Goal: Find specific page/section: Find specific page/section

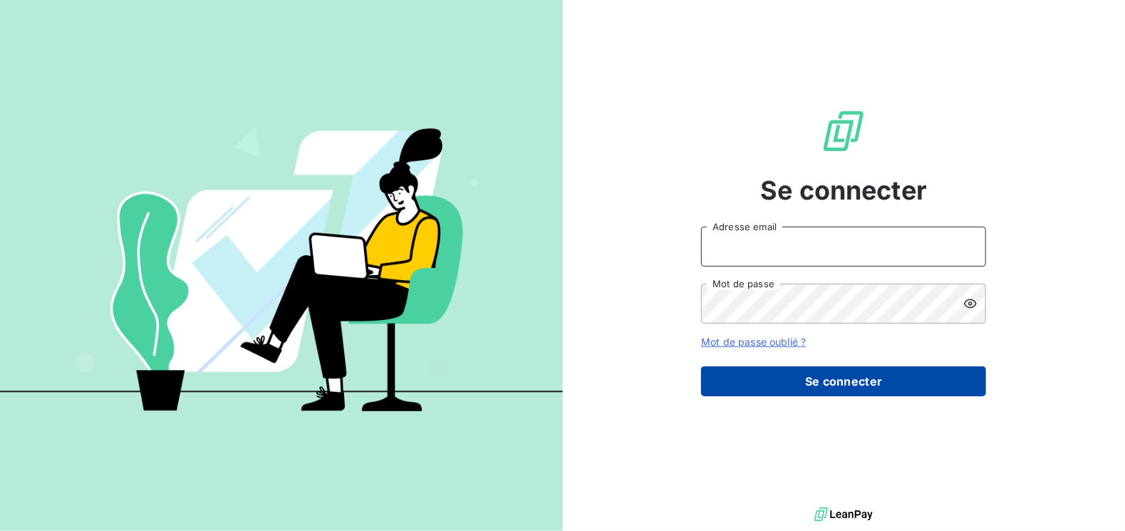
type input "[EMAIL_ADDRESS][DOMAIN_NAME]"
click at [860, 377] on button "Se connecter" at bounding box center [843, 381] width 285 height 30
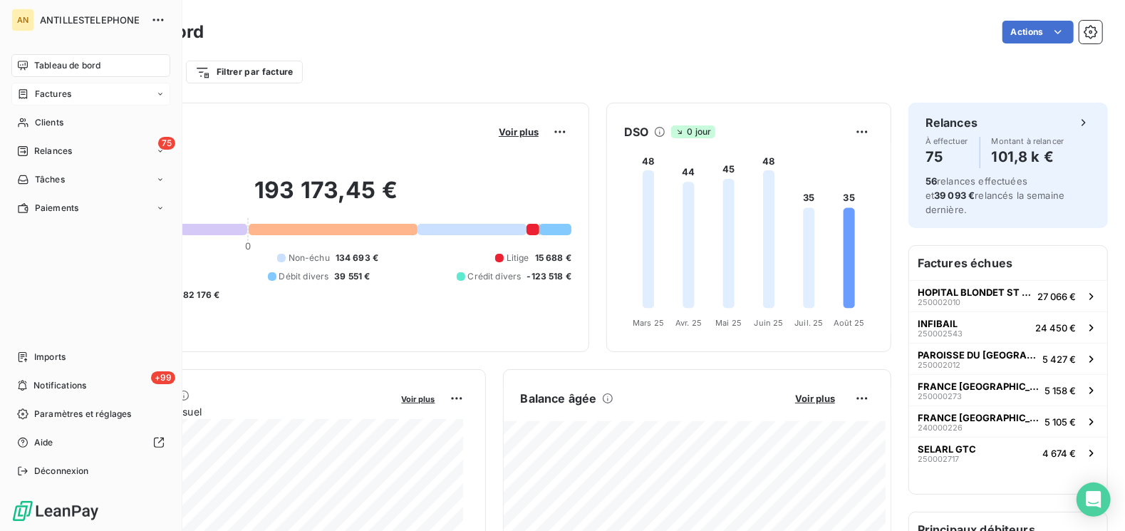
click at [54, 100] on span "Factures" at bounding box center [53, 94] width 36 height 13
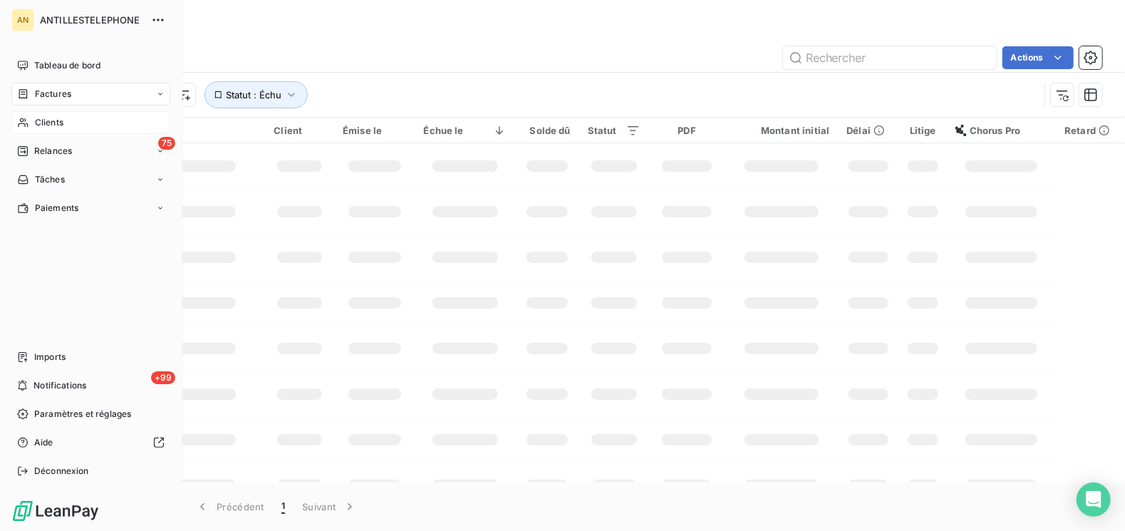
click at [35, 120] on span "Clients" at bounding box center [49, 122] width 29 height 13
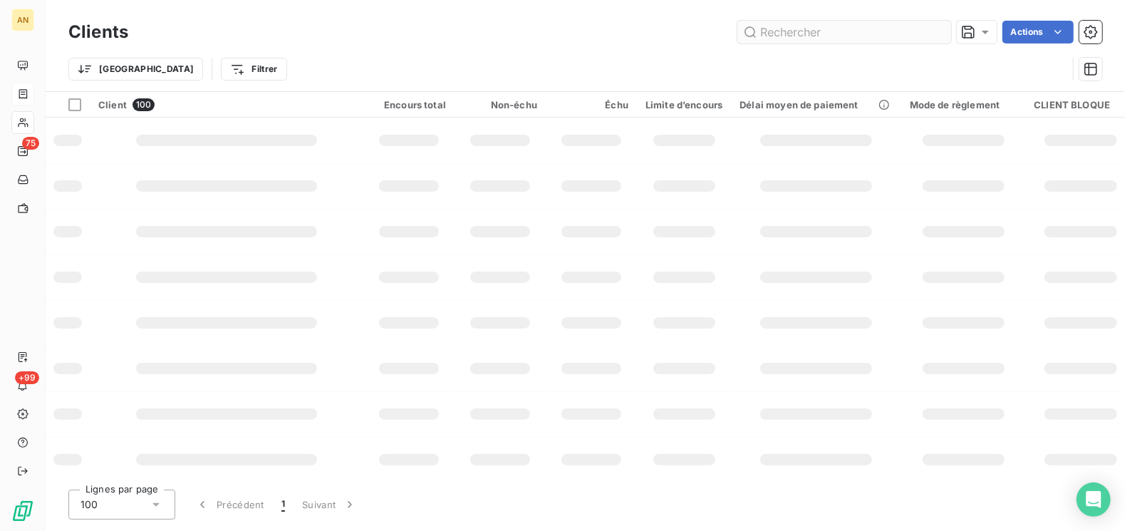
click at [872, 34] on input "text" at bounding box center [844, 32] width 214 height 23
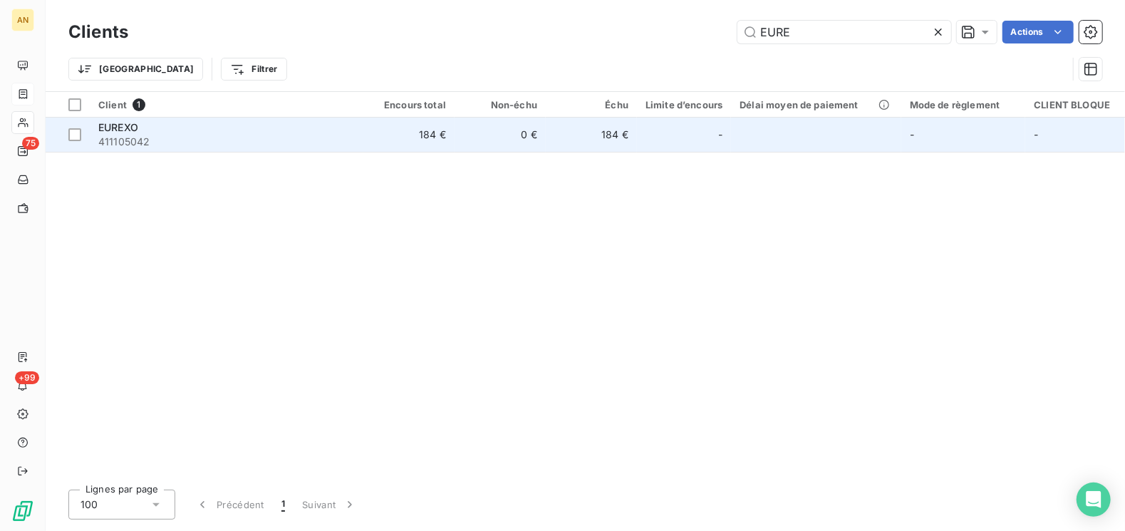
type input "EURE"
click at [296, 135] on span "411105042" at bounding box center [226, 142] width 257 height 14
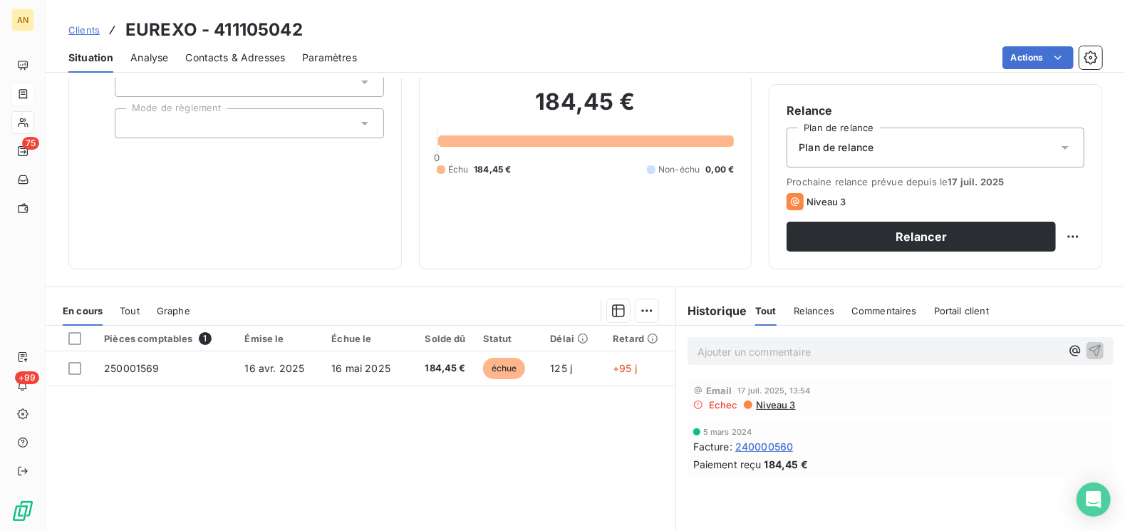
scroll to position [6, 0]
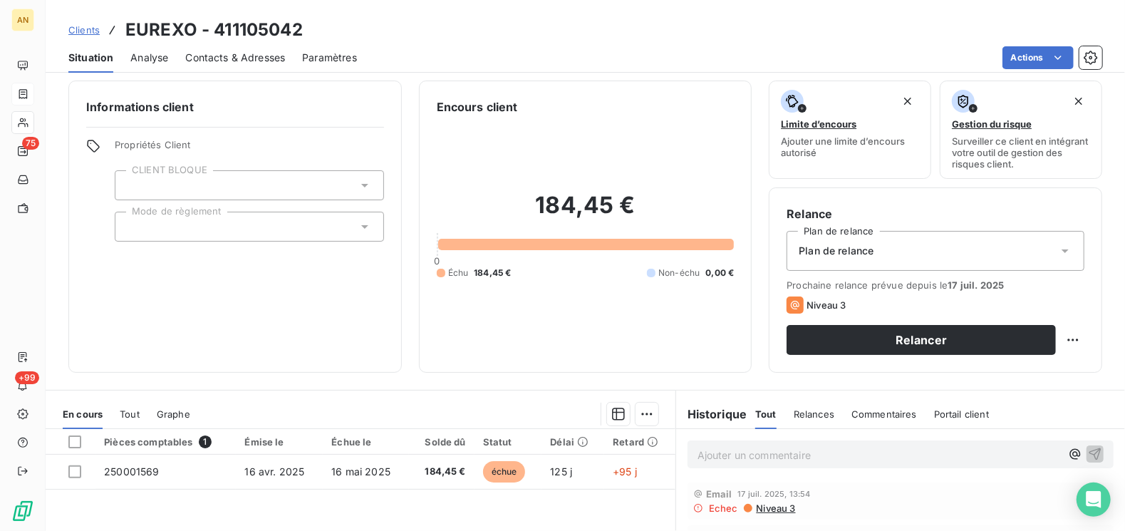
click at [259, 56] on span "Contacts & Adresses" at bounding box center [235, 58] width 100 height 14
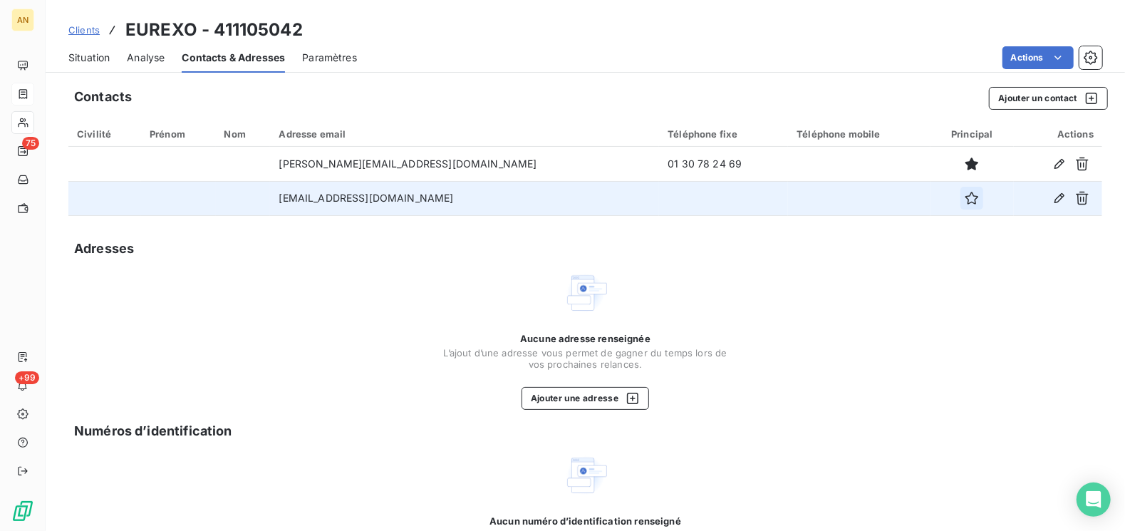
click at [965, 197] on icon "button" at bounding box center [972, 198] width 14 height 14
